Goal: Information Seeking & Learning: Find specific fact

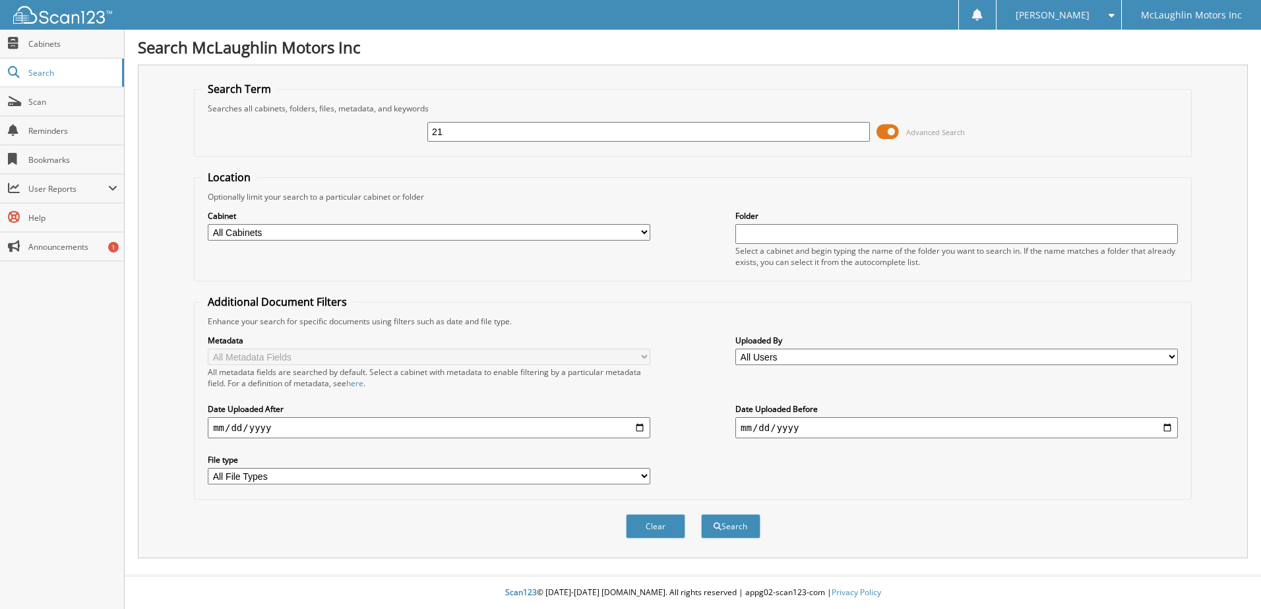
type input "2"
type input "[PERSON_NAME]"
click at [701, 514] on button "Search" at bounding box center [730, 526] width 59 height 24
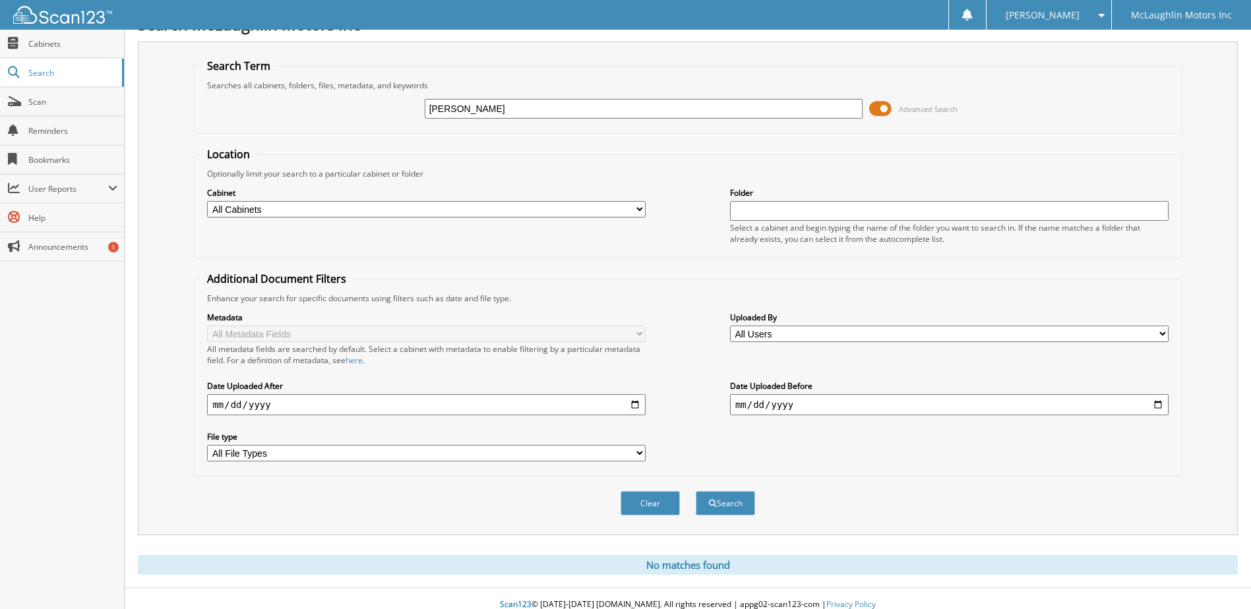
scroll to position [36, 0]
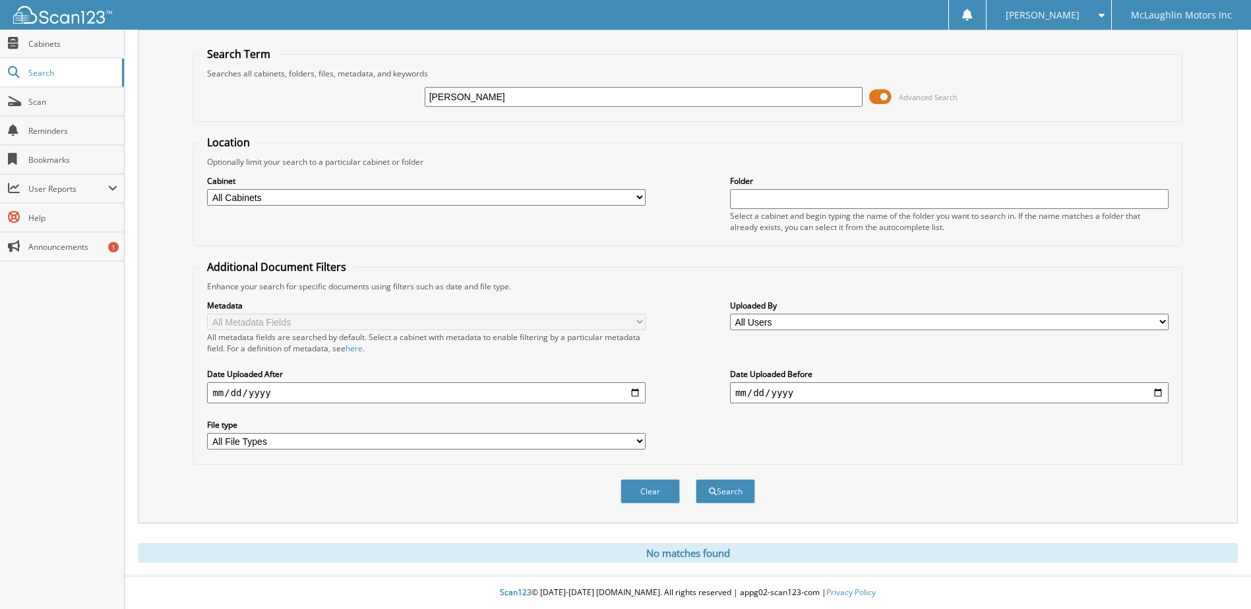
drag, startPoint x: 495, startPoint y: 91, endPoint x: 495, endPoint y: 98, distance: 7.3
type input "[PERSON_NAME]"
click at [696, 479] on button "Search" at bounding box center [725, 491] width 59 height 24
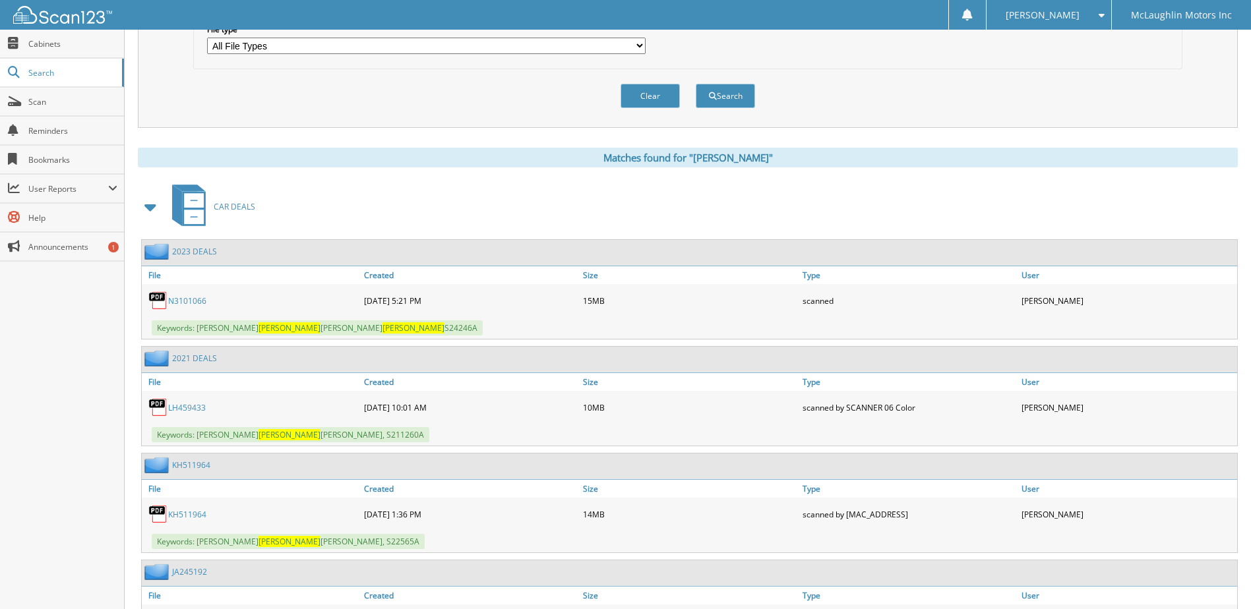
scroll to position [462, 0]
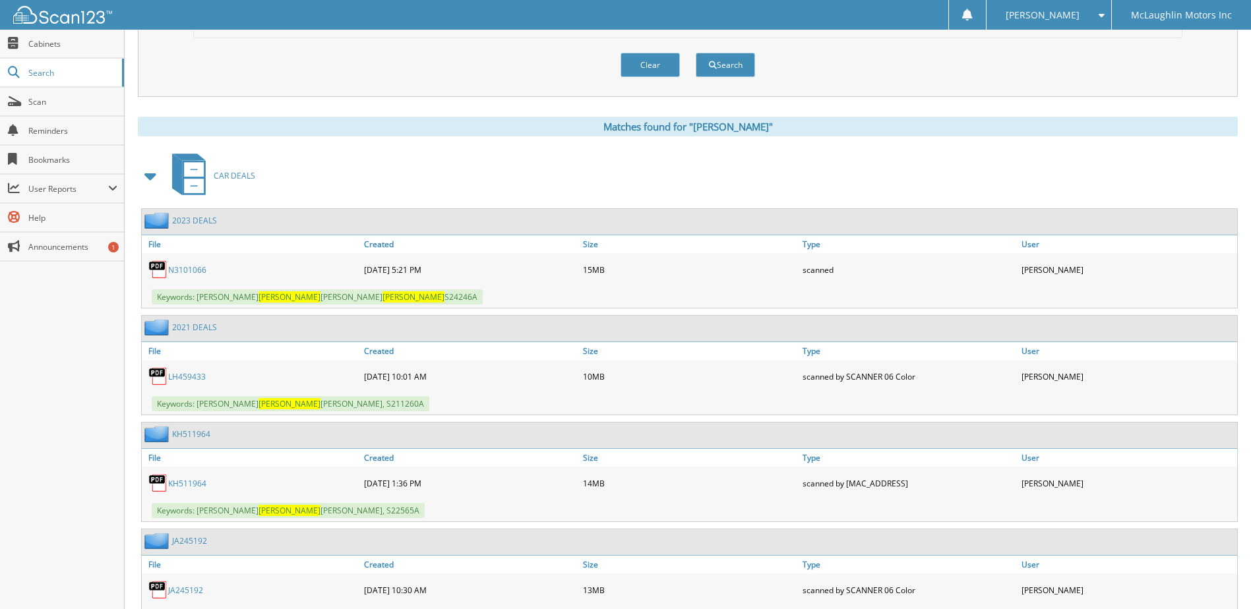
click at [195, 271] on link "N3101066" at bounding box center [187, 269] width 38 height 11
click at [644, 69] on button "Clear" at bounding box center [650, 65] width 59 height 24
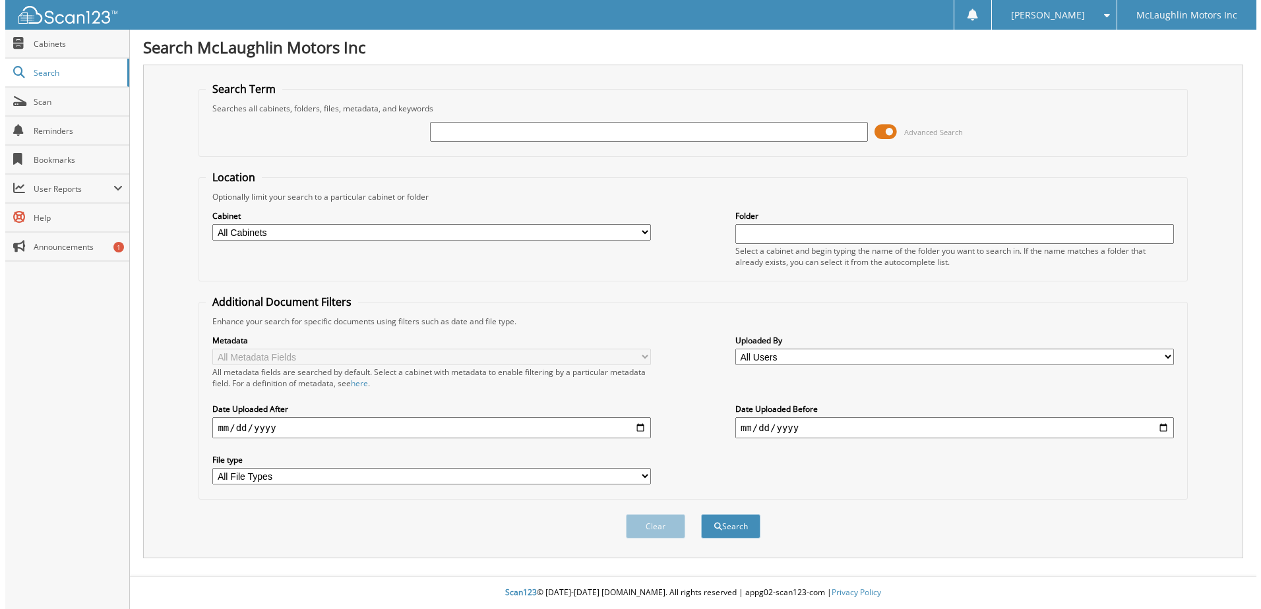
scroll to position [0, 0]
